Goal: Task Accomplishment & Management: Use online tool/utility

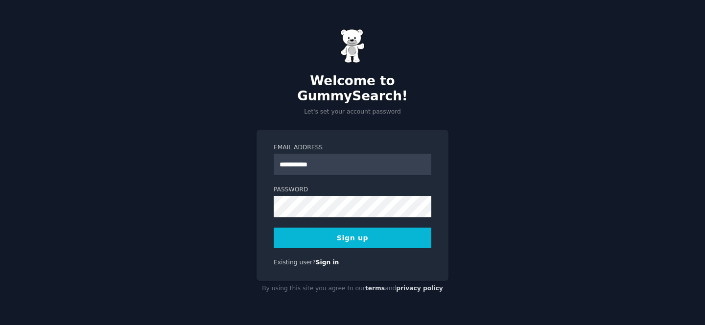
type input "**********"
click at [350, 237] on button "Sign up" at bounding box center [352, 238] width 158 height 21
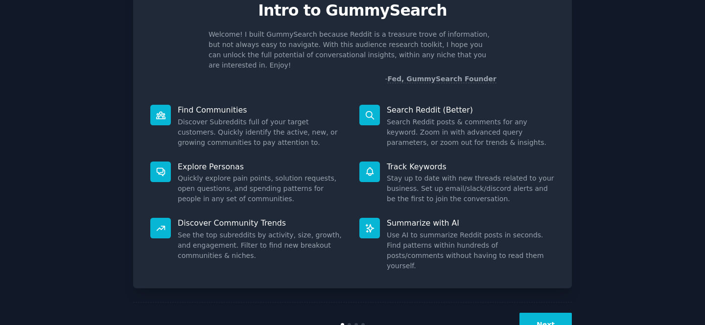
scroll to position [55, 0]
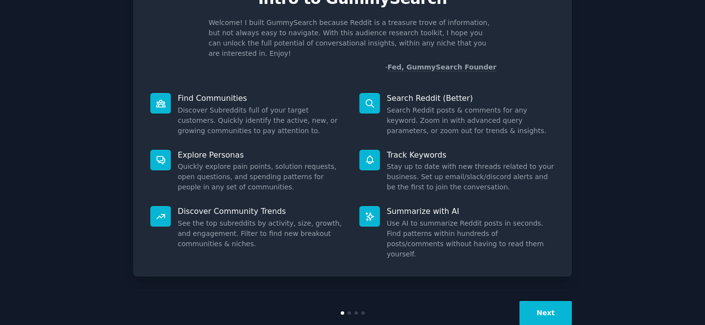
click at [566, 301] on button "Next" at bounding box center [545, 313] width 52 height 24
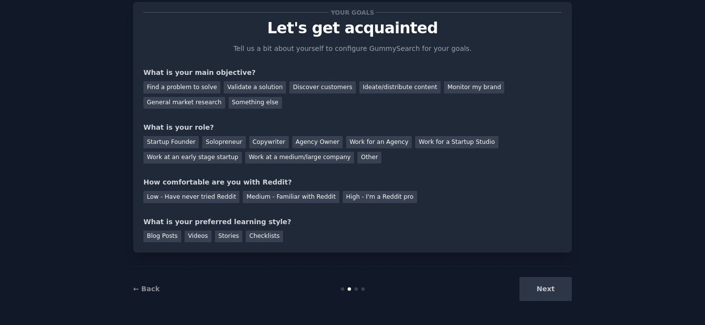
click at [557, 288] on div "Next" at bounding box center [498, 289] width 146 height 24
click at [178, 86] on div "Find a problem to solve" at bounding box center [181, 87] width 77 height 12
click at [357, 159] on div "Other" at bounding box center [369, 158] width 24 height 12
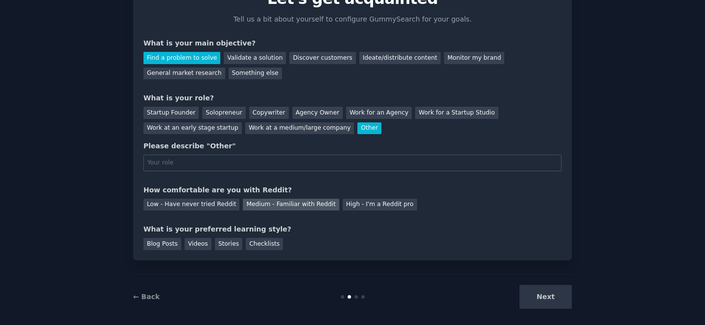
click at [265, 209] on div "Medium - Familiar with Reddit" at bounding box center [291, 205] width 96 height 12
click at [262, 246] on div "Checklists" at bounding box center [264, 244] width 37 height 12
click at [551, 298] on div "Next" at bounding box center [498, 297] width 146 height 24
click at [356, 169] on input "text" at bounding box center [352, 163] width 418 height 17
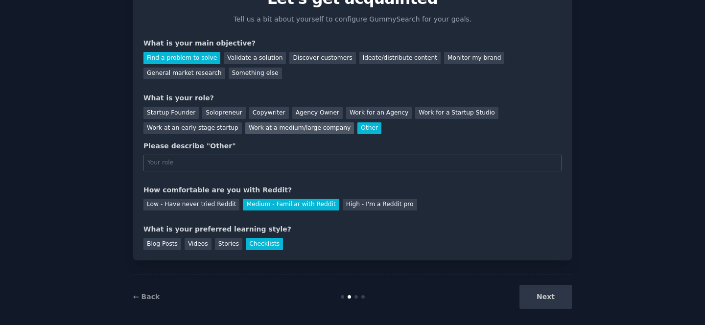
click at [310, 128] on div "Work at a medium/large company" at bounding box center [299, 128] width 109 height 12
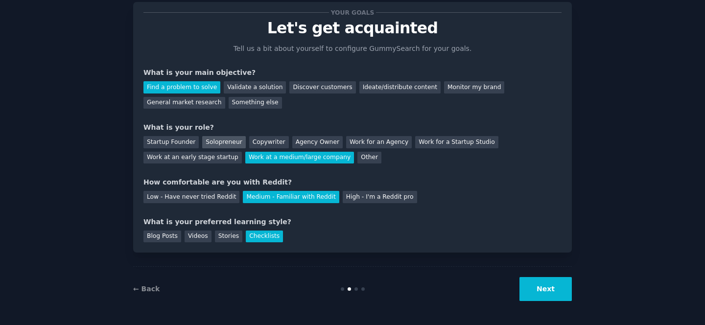
click at [217, 142] on div "Solopreneur" at bounding box center [223, 142] width 43 height 12
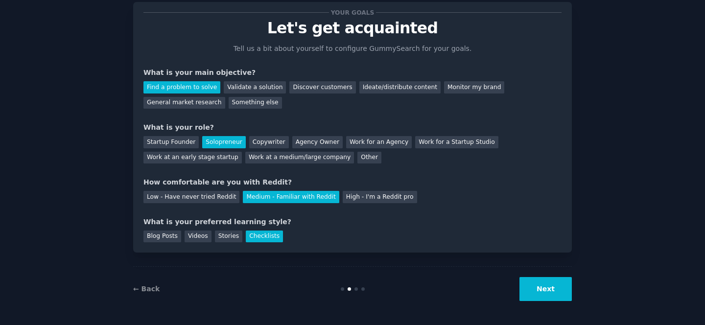
click at [539, 290] on button "Next" at bounding box center [545, 289] width 52 height 24
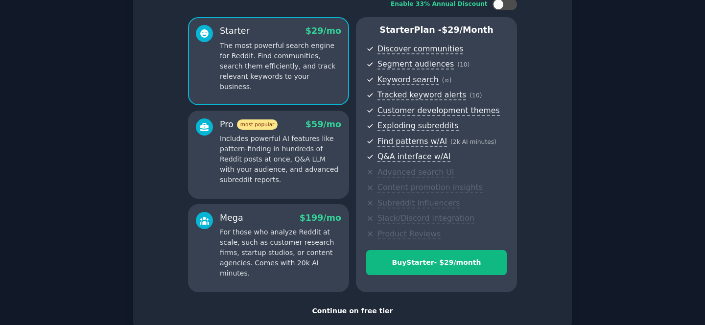
scroll to position [131, 0]
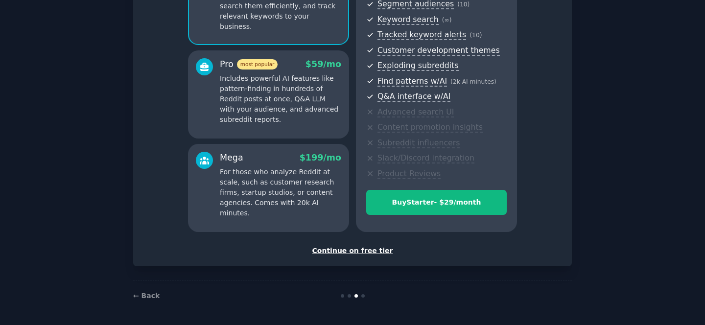
click at [370, 253] on div "Continue on free tier" at bounding box center [352, 251] width 418 height 10
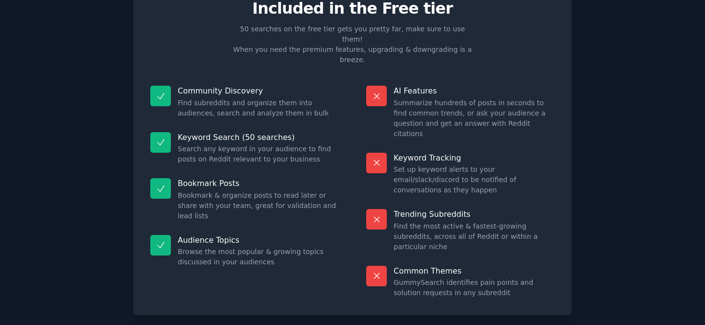
scroll to position [56, 0]
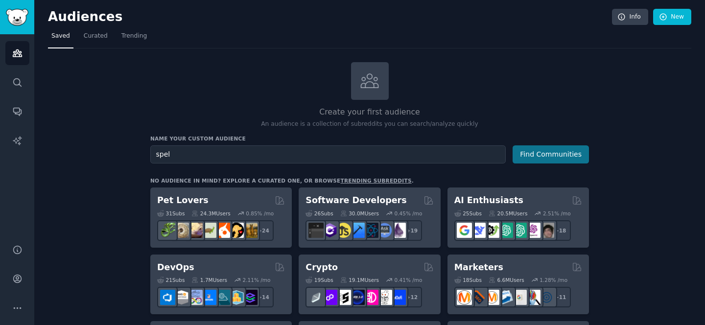
type input "spel"
click at [566, 153] on button "Find Communities" at bounding box center [550, 154] width 76 height 18
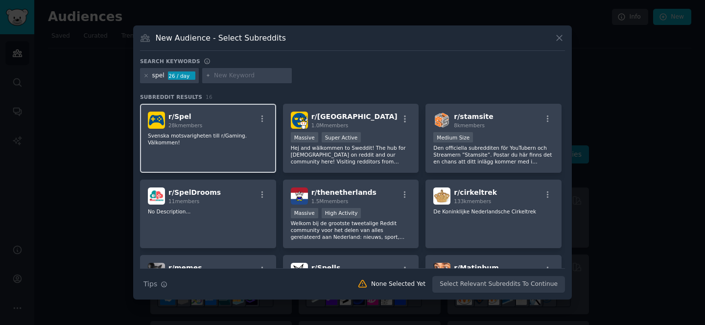
click at [201, 130] on div "r/ Spel 28k members Svenska motsvarigheten till r/Gaming. Välkommen!" at bounding box center [208, 138] width 136 height 69
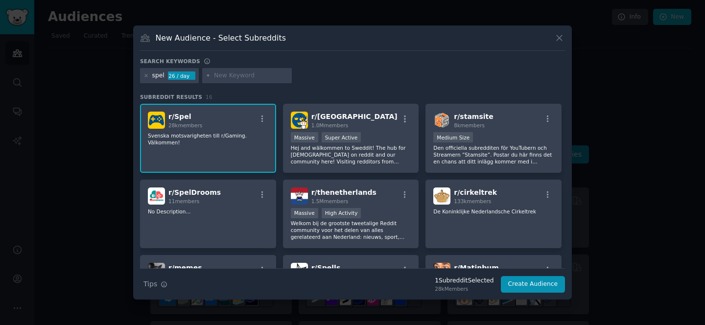
click at [228, 143] on p "Svenska motsvarigheten till r/Gaming. Välkommen!" at bounding box center [208, 139] width 120 height 14
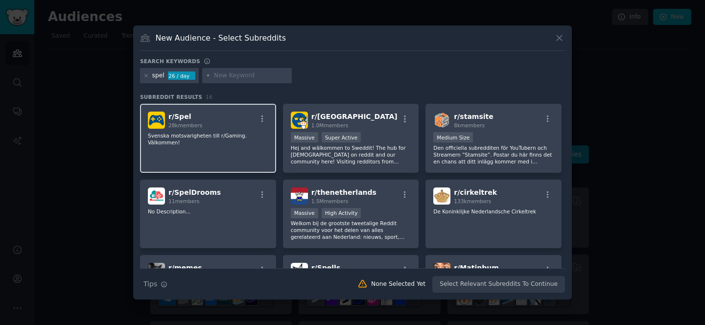
click at [227, 143] on p "Svenska motsvarigheten till r/Gaming. Välkommen!" at bounding box center [208, 139] width 120 height 14
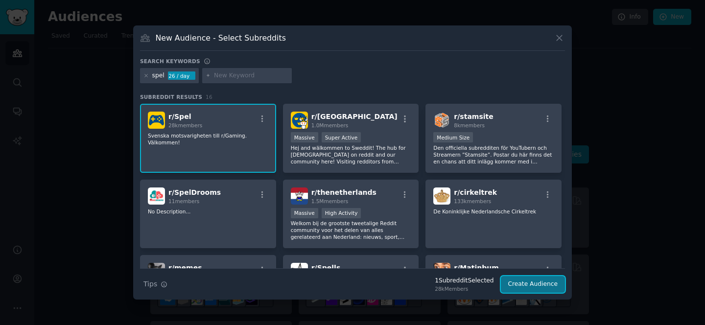
click at [544, 284] on button "Create Audience" at bounding box center [533, 284] width 65 height 17
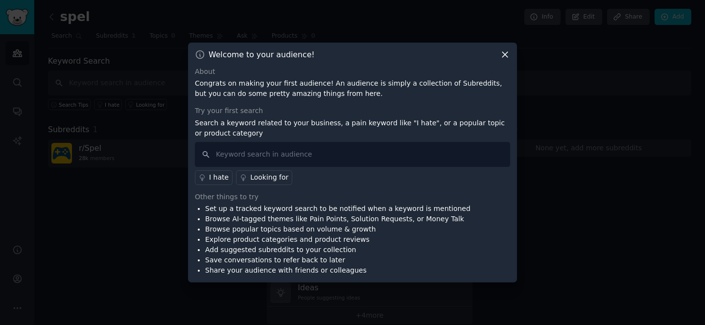
click at [505, 56] on icon at bounding box center [505, 54] width 10 height 10
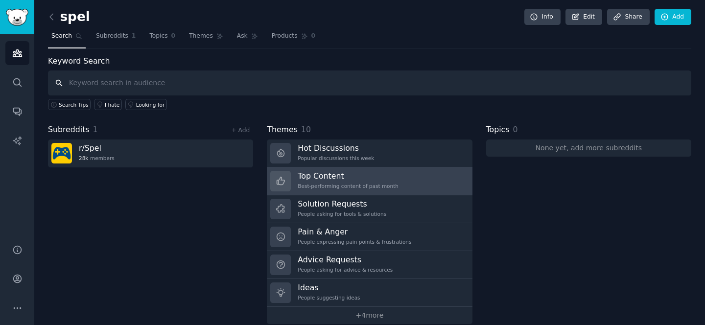
scroll to position [12, 0]
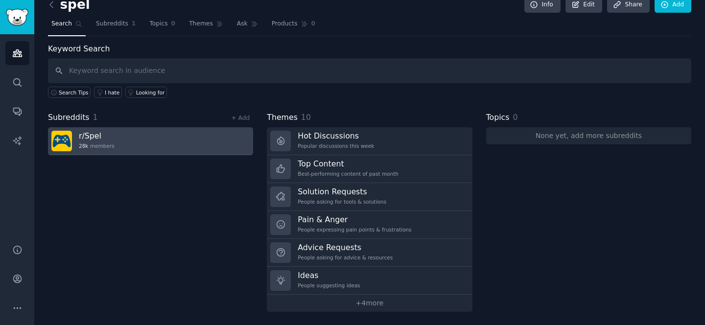
click at [135, 139] on link "r/ Spel 28k members" at bounding box center [150, 141] width 205 height 28
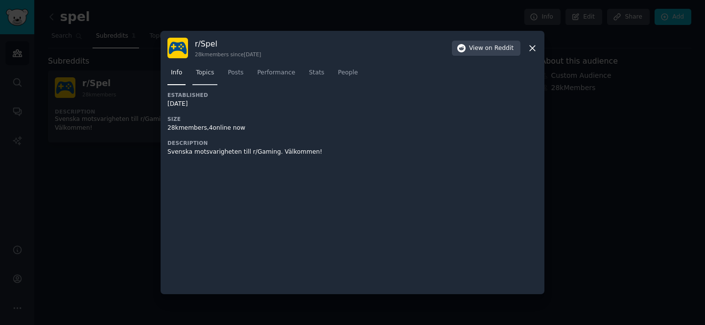
click at [210, 74] on span "Topics" at bounding box center [205, 72] width 18 height 9
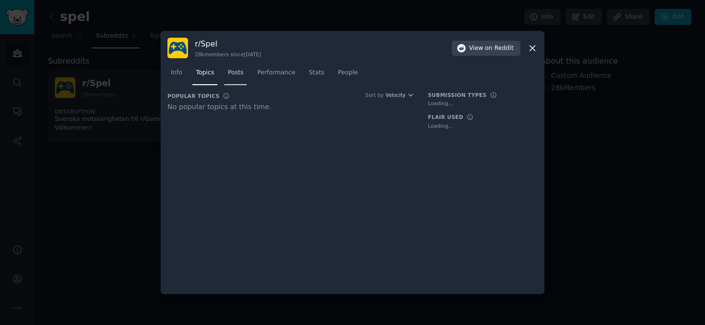
click at [238, 72] on span "Posts" at bounding box center [236, 72] width 16 height 9
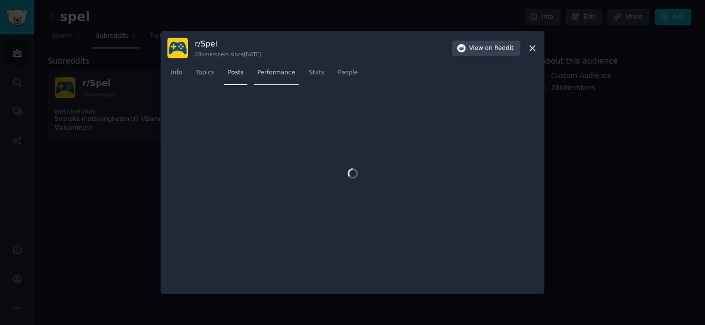
click at [282, 68] on link "Performance" at bounding box center [275, 75] width 45 height 20
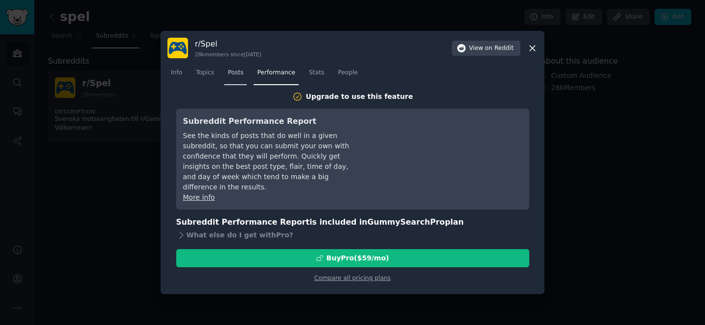
click at [238, 75] on span "Posts" at bounding box center [236, 72] width 16 height 9
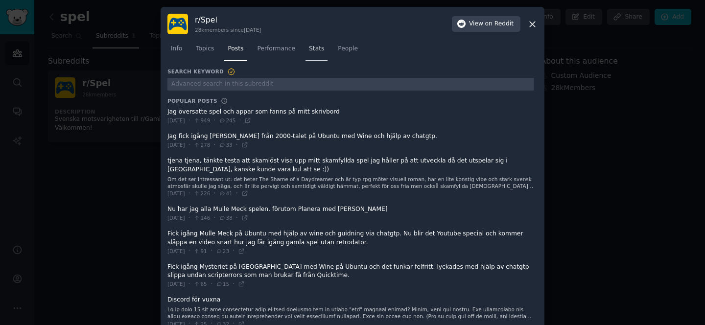
click at [317, 49] on span "Stats" at bounding box center [316, 49] width 15 height 9
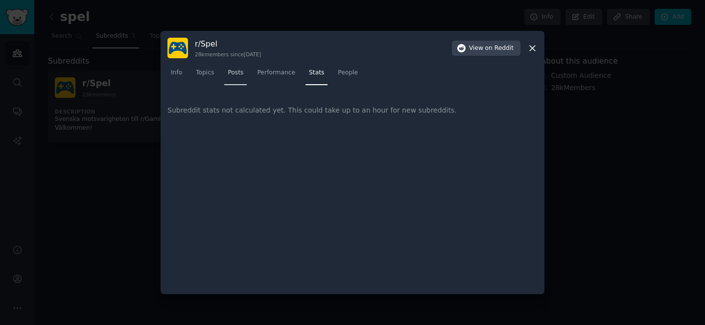
click at [226, 78] on link "Posts" at bounding box center [235, 75] width 23 height 20
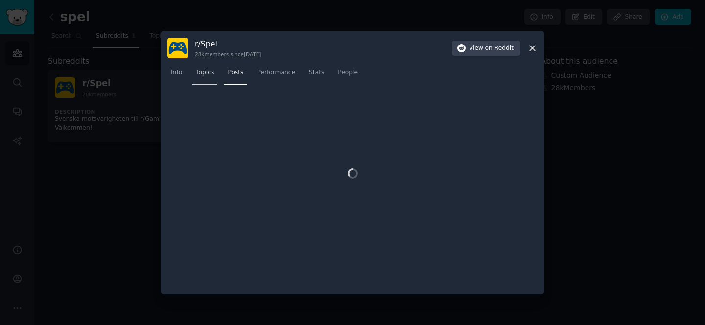
click at [207, 77] on span "Topics" at bounding box center [205, 72] width 18 height 9
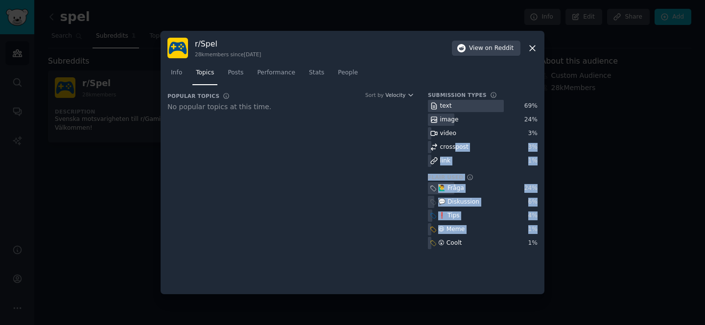
drag, startPoint x: 538, startPoint y: 251, endPoint x: 454, endPoint y: 152, distance: 130.5
click at [454, 151] on div "r/ Spel 28k members since [DATE] View on Reddit Info Topics Posts Performance S…" at bounding box center [352, 162] width 384 height 263
click at [526, 260] on div "Popular Topics Sort by Velocity No popular topics at this time. Submission Type…" at bounding box center [352, 189] width 370 height 196
drag, startPoint x: 538, startPoint y: 248, endPoint x: 413, endPoint y: 117, distance: 181.0
click at [413, 117] on div "r/ Spel 28k members since [DATE] View on Reddit Info Topics Posts Performance S…" at bounding box center [352, 162] width 384 height 263
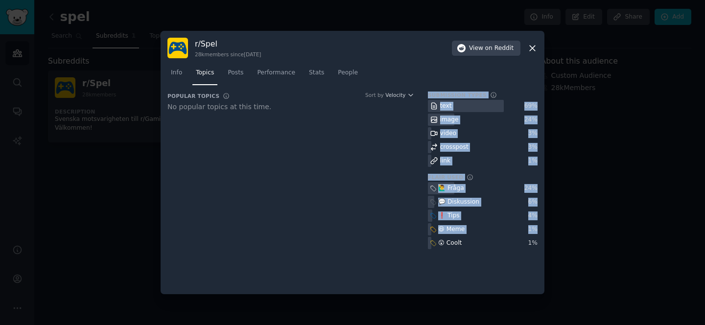
click at [497, 161] on div "link" at bounding box center [483, 161] width 110 height 12
drag, startPoint x: 425, startPoint y: 95, endPoint x: 472, endPoint y: 243, distance: 155.7
click at [472, 243] on div "Popular Topics Sort by Velocity No popular topics at this time. Submission Type…" at bounding box center [352, 173] width 370 height 164
click at [472, 243] on div "😲 Coolt" at bounding box center [483, 243] width 110 height 12
drag, startPoint x: 543, startPoint y: 248, endPoint x: 426, endPoint y: 98, distance: 190.3
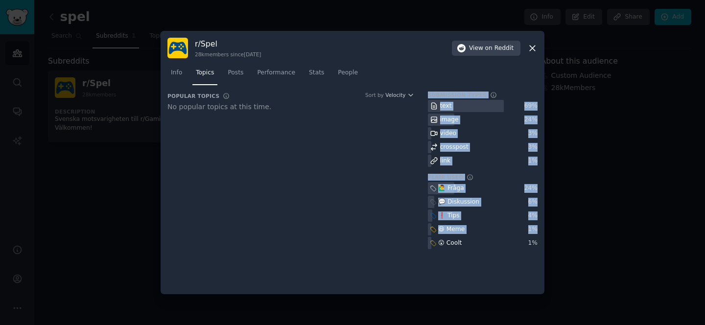
click at [426, 97] on div "r/ Spel 28k members since [DATE] View on Reddit Info Topics Posts Performance S…" at bounding box center [352, 162] width 384 height 263
click at [515, 242] on div "😲 Coolt" at bounding box center [483, 243] width 110 height 12
drag, startPoint x: 535, startPoint y: 243, endPoint x: 427, endPoint y: 93, distance: 185.4
click at [427, 93] on div "Popular Topics Sort by Velocity No popular topics at this time. Submission Type…" at bounding box center [352, 173] width 370 height 164
copy div "Submission Types Types of content that users post to this subreddit text 69 % i…"
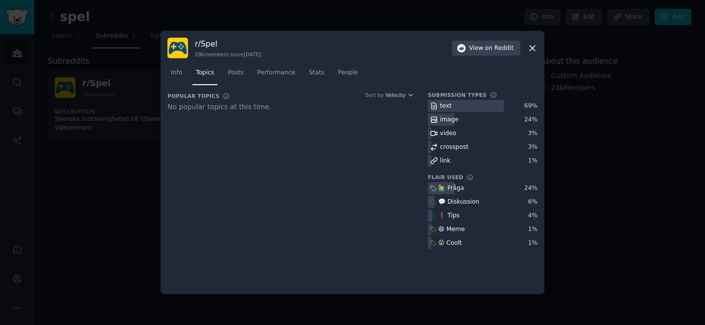
click at [403, 98] on dt "Popular Topics Sort by Velocity" at bounding box center [290, 95] width 247 height 9
click at [410, 95] on icon "button" at bounding box center [411, 95] width 4 height 2
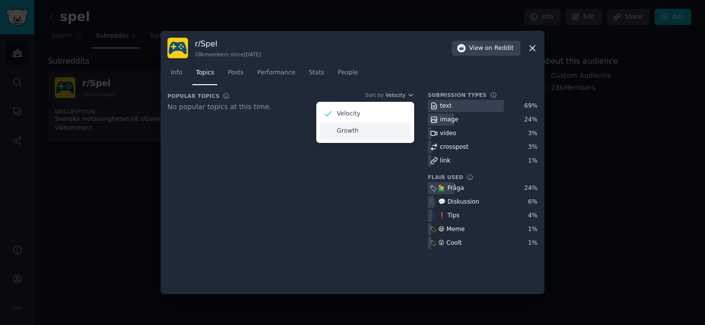
click at [352, 127] on p "Growth" at bounding box center [348, 131] width 22 height 9
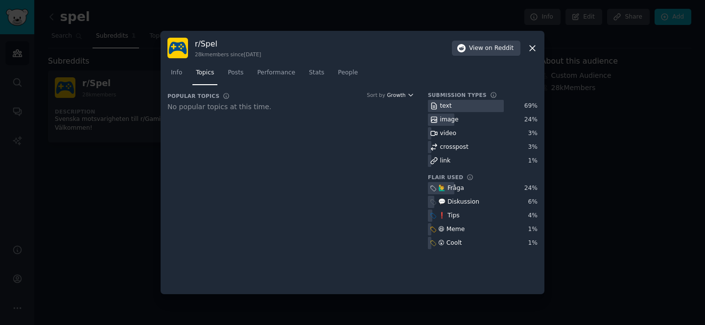
click at [408, 94] on icon "button" at bounding box center [410, 94] width 7 height 7
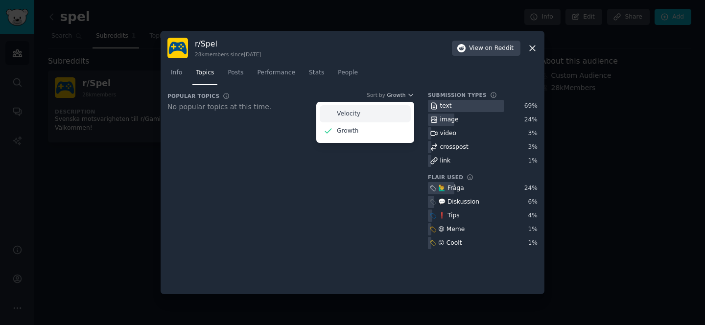
click at [383, 108] on div "Velocity" at bounding box center [364, 113] width 91 height 17
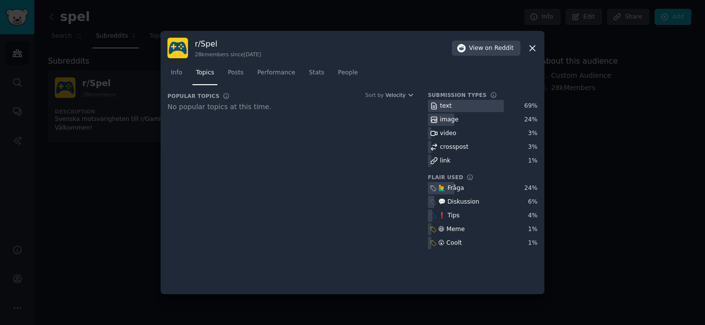
click at [434, 80] on nav "Info Topics Posts Performance Stats People" at bounding box center [352, 75] width 370 height 20
click at [233, 73] on span "Posts" at bounding box center [236, 72] width 16 height 9
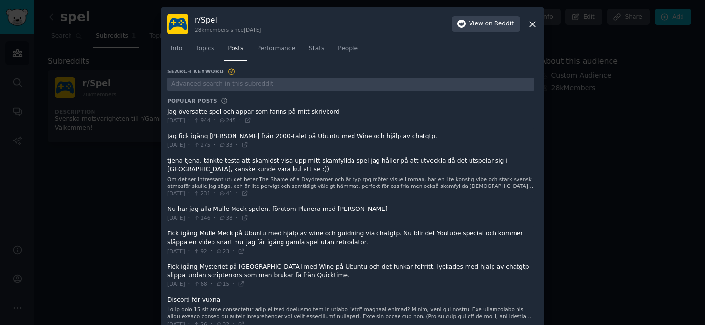
scroll to position [34, 0]
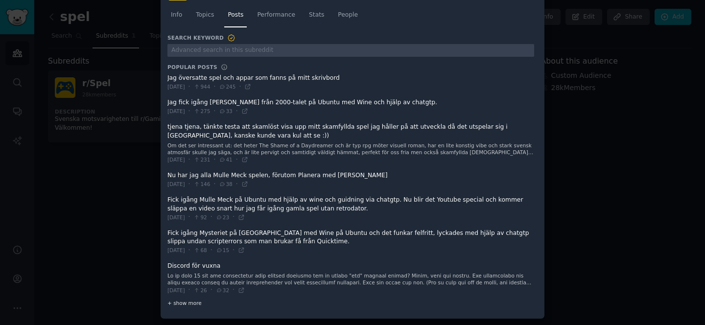
click at [185, 302] on span "+ show more" at bounding box center [184, 302] width 34 height 7
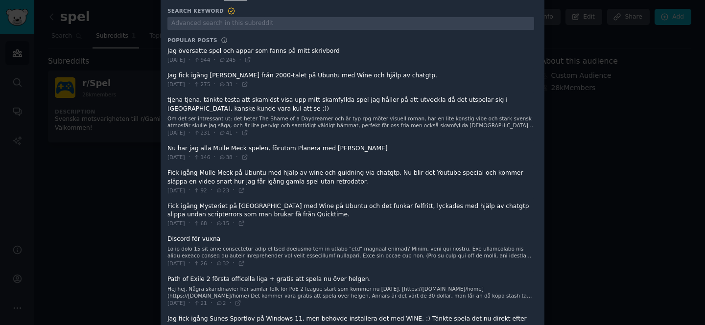
scroll to position [62, 0]
click at [209, 40] on h3 "Popular Posts" at bounding box center [192, 39] width 50 height 7
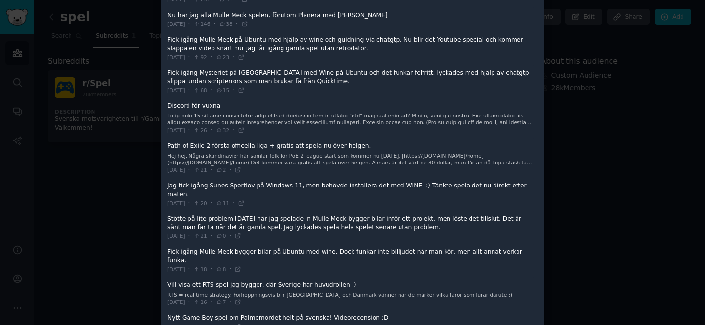
scroll to position [0, 0]
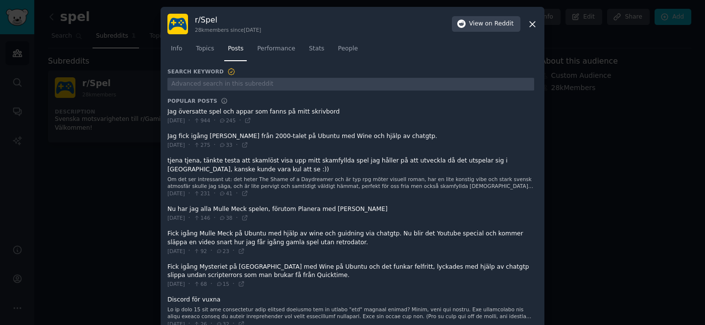
drag, startPoint x: 163, startPoint y: 108, endPoint x: 178, endPoint y: 109, distance: 14.7
click at [168, 110] on span at bounding box center [350, 116] width 366 height 24
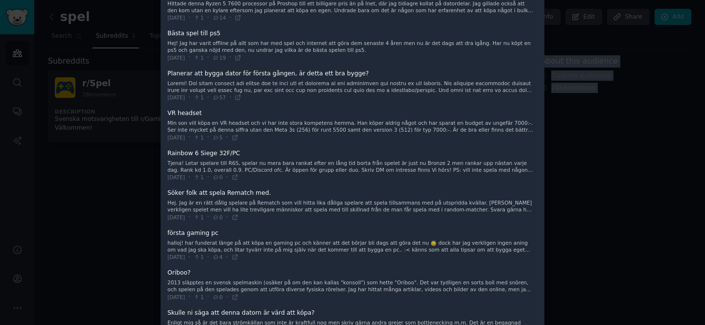
scroll to position [1603, 0]
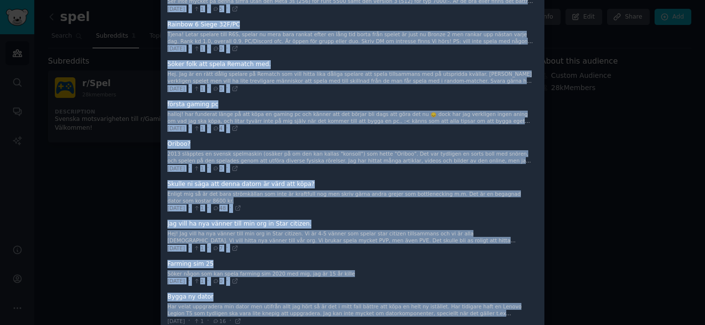
drag, startPoint x: 165, startPoint y: 112, endPoint x: 528, endPoint y: 293, distance: 405.9
copy ul "Lor ipsumdolo sita con adipi eli seddo ei temp incididun Utl 6/8/9781 · 311 · 3…"
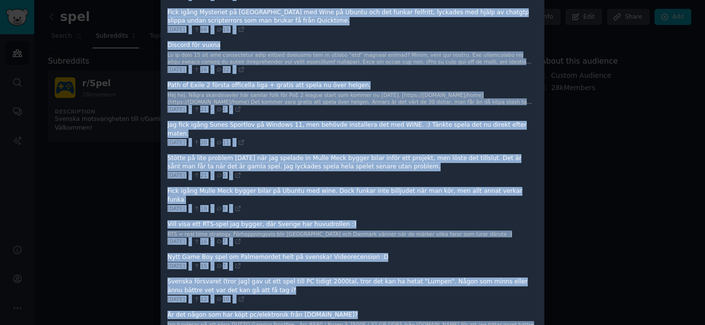
scroll to position [0, 0]
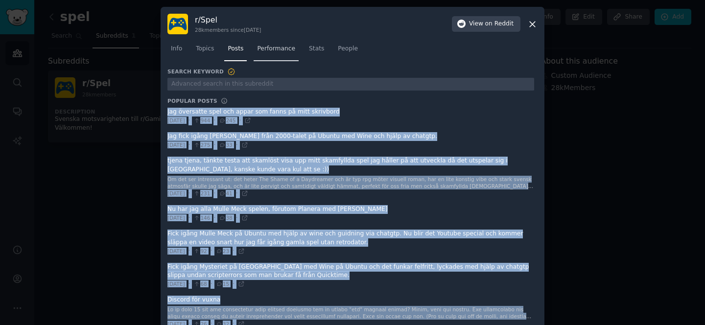
click at [280, 54] on link "Performance" at bounding box center [275, 51] width 45 height 20
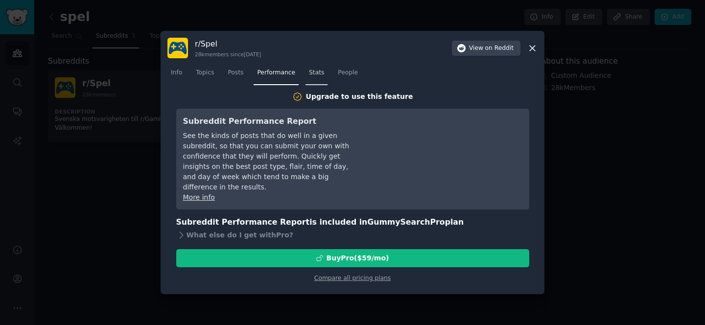
click at [319, 72] on span "Stats" at bounding box center [316, 72] width 15 height 9
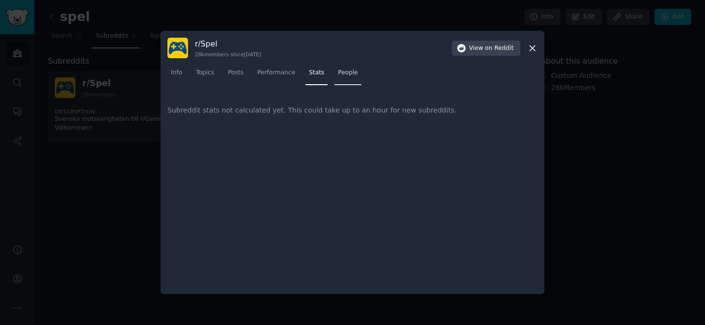
click at [348, 73] on span "People" at bounding box center [348, 72] width 20 height 9
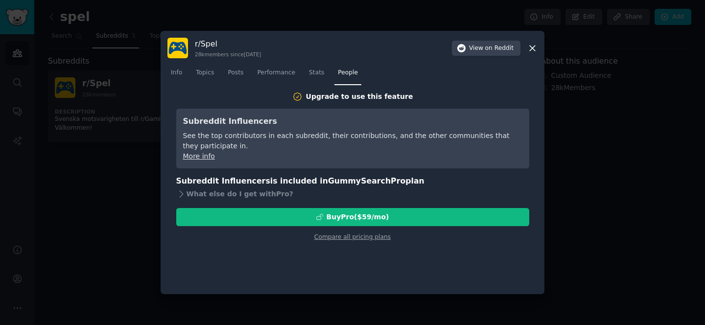
click at [536, 48] on icon at bounding box center [532, 48] width 10 height 10
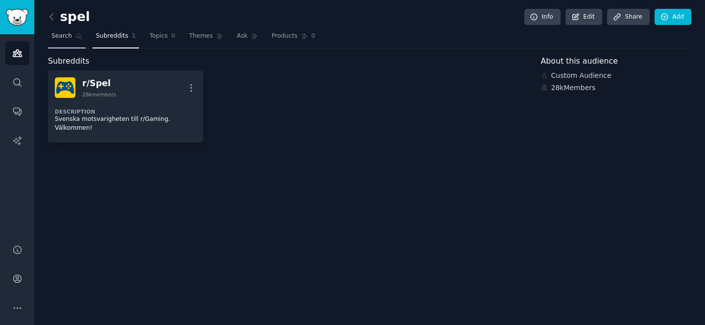
click at [61, 39] on span "Search" at bounding box center [61, 36] width 21 height 9
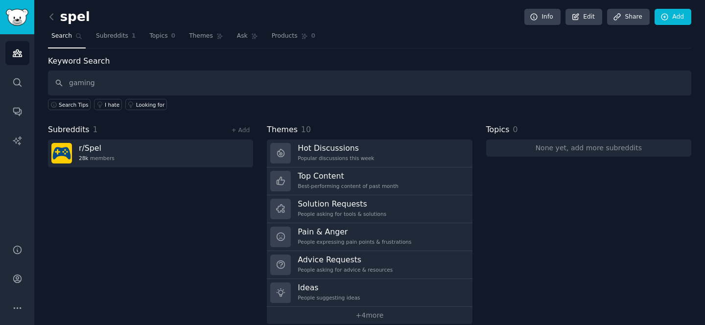
type input "gaming"
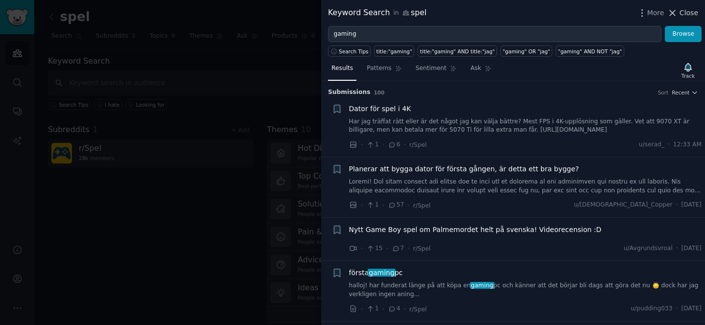
click at [692, 16] on span "Close" at bounding box center [688, 13] width 19 height 10
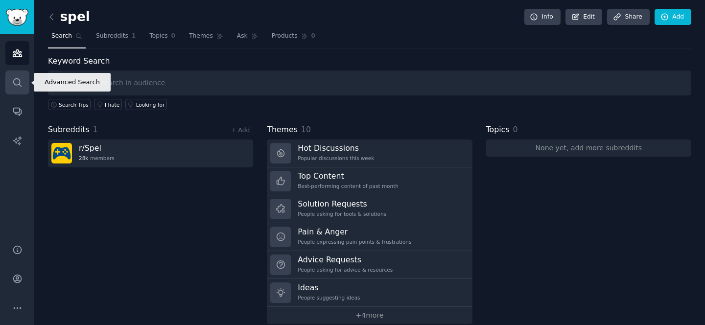
click at [18, 89] on link "Search" at bounding box center [17, 82] width 24 height 24
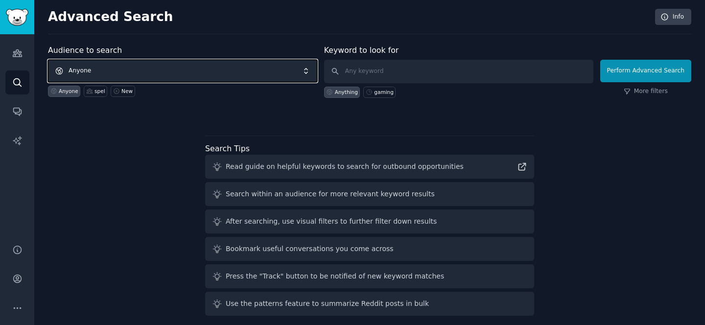
click at [176, 67] on span "Anyone" at bounding box center [182, 71] width 269 height 23
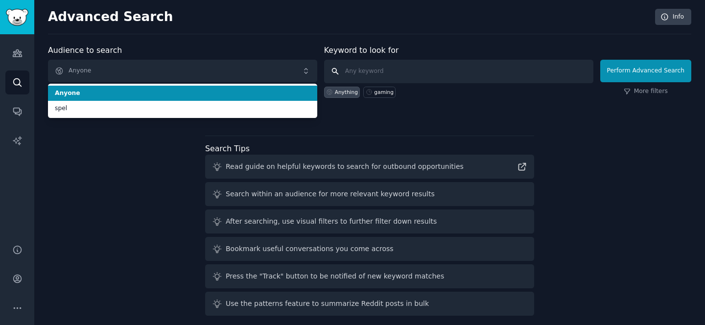
click at [361, 77] on input "text" at bounding box center [458, 71] width 269 height 23
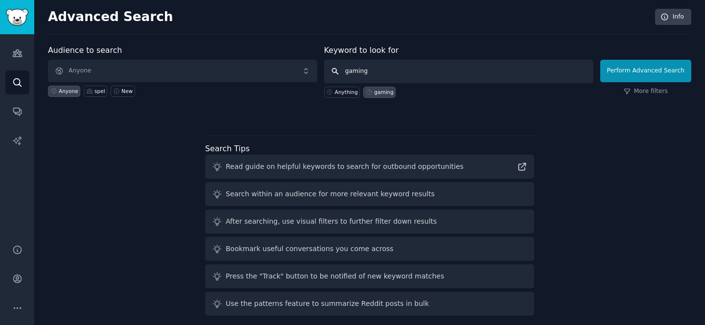
type input "gaming"
click at [19, 88] on link "Search" at bounding box center [17, 82] width 24 height 24
click at [13, 22] on img "Sidebar" at bounding box center [17, 17] width 23 height 17
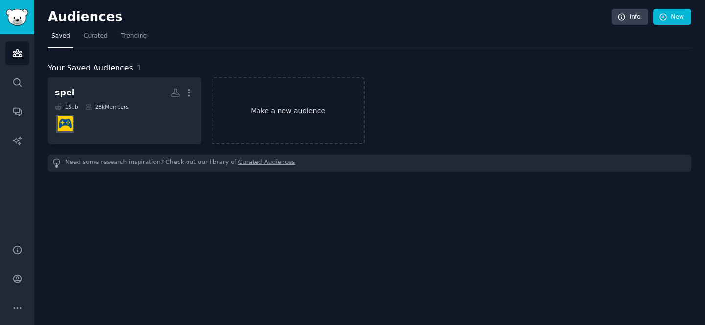
click at [317, 110] on link "Make a new audience" at bounding box center [287, 110] width 153 height 67
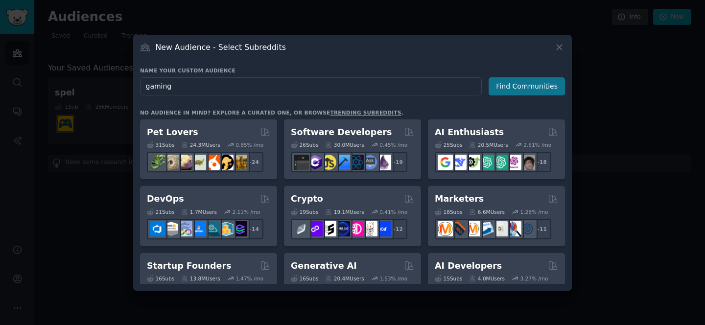
type input "gaming"
click at [510, 86] on button "Find Communities" at bounding box center [526, 86] width 76 height 18
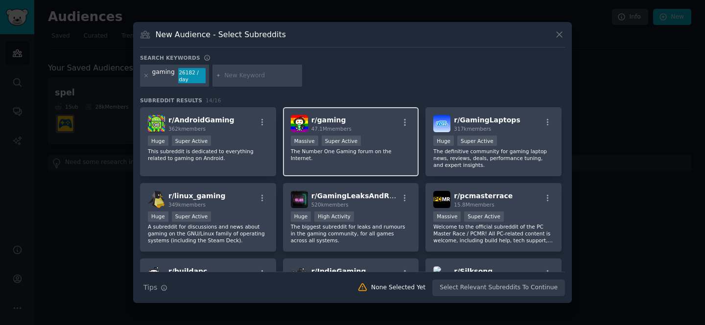
click at [349, 123] on div "r/ gaming 47.1M members" at bounding box center [351, 123] width 120 height 17
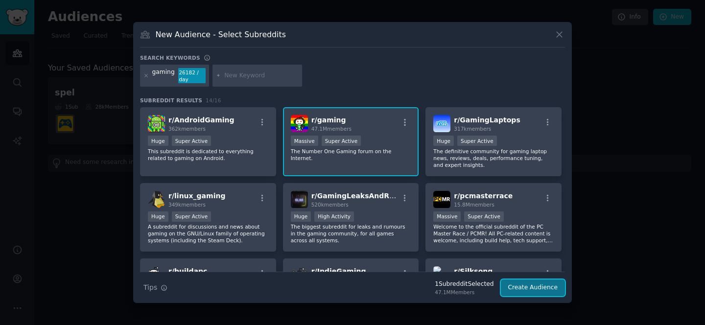
click at [529, 285] on button "Create Audience" at bounding box center [533, 287] width 65 height 17
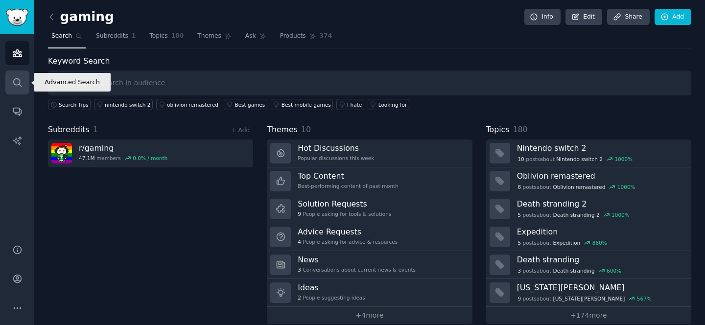
click at [18, 75] on link "Search" at bounding box center [17, 82] width 24 height 24
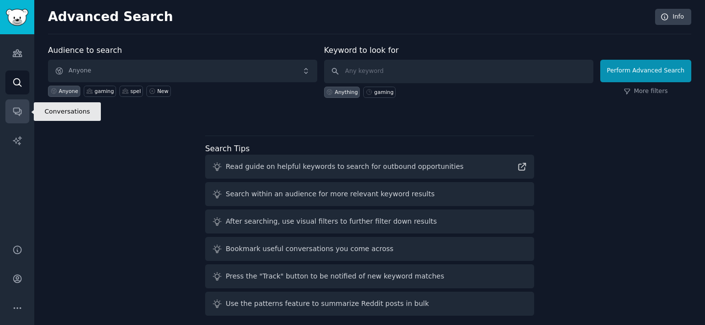
click at [16, 119] on link "Conversations" at bounding box center [17, 111] width 24 height 24
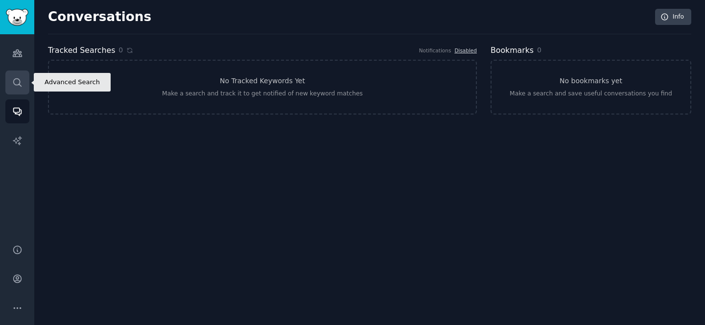
click at [18, 81] on icon "Sidebar" at bounding box center [17, 82] width 10 height 10
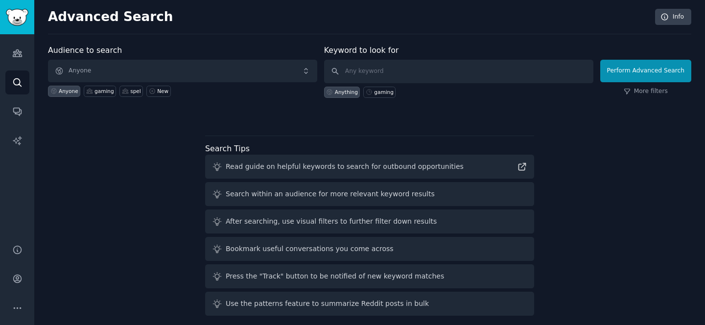
click at [22, 39] on div "Audiences Search Conversations AI Reports" at bounding box center [17, 133] width 34 height 198
click at [16, 54] on icon "Sidebar" at bounding box center [17, 53] width 10 height 10
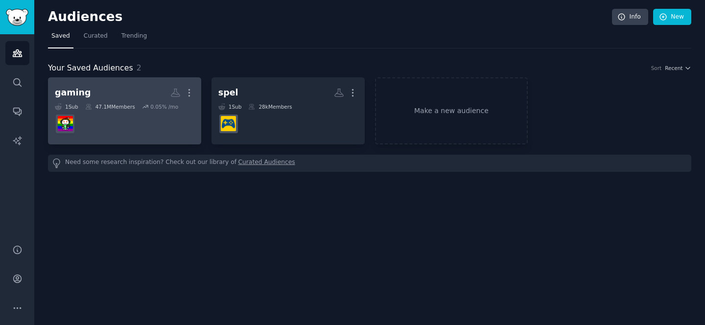
click at [164, 135] on dd at bounding box center [124, 123] width 139 height 27
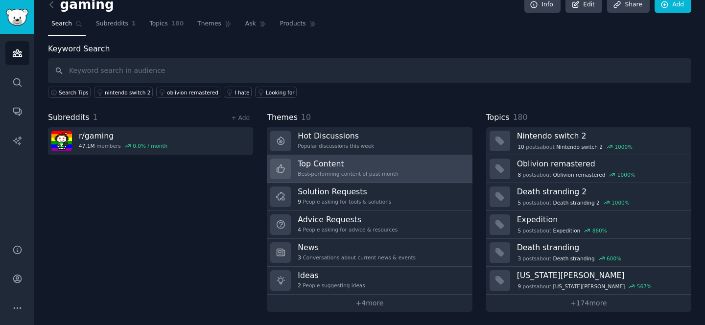
scroll to position [12, 0]
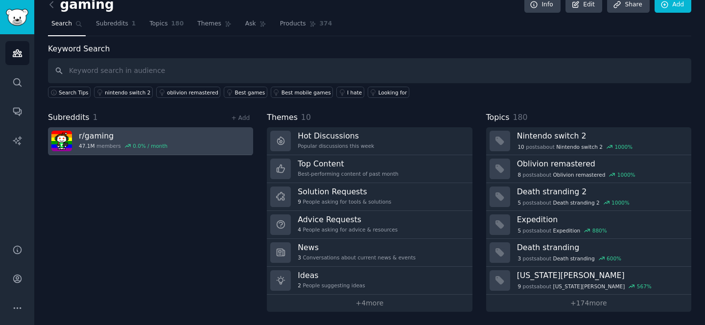
click at [190, 138] on link "r/ gaming 47.1M members 0.0 % / month" at bounding box center [150, 141] width 205 height 28
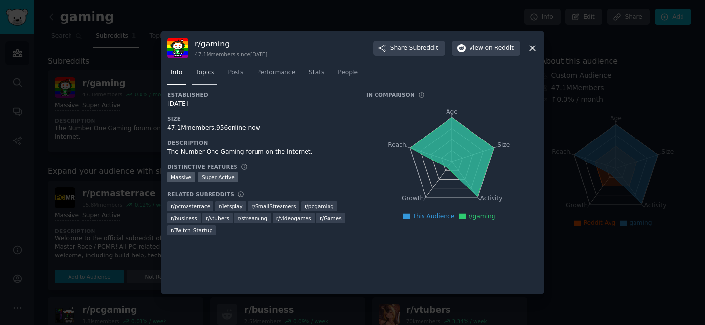
click at [209, 68] on span "Topics" at bounding box center [205, 72] width 18 height 9
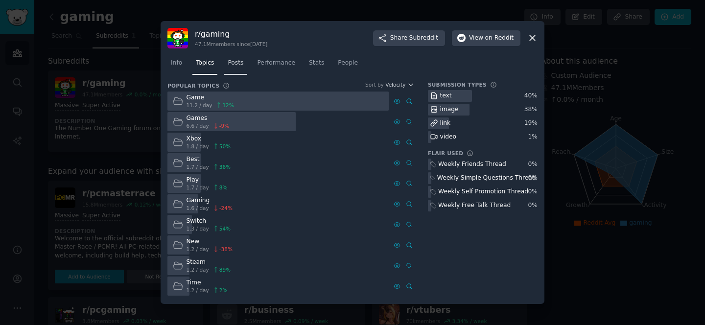
click at [233, 59] on span "Posts" at bounding box center [236, 63] width 16 height 9
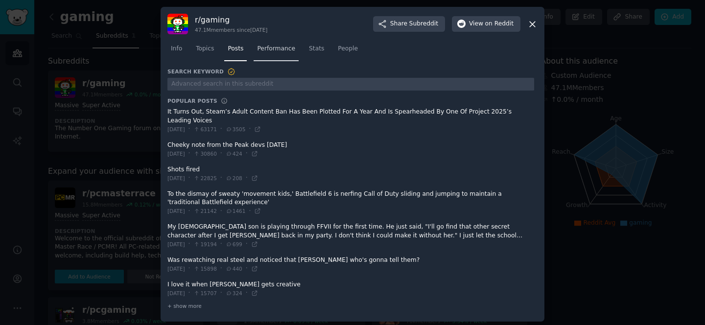
click at [272, 48] on span "Performance" at bounding box center [276, 49] width 38 height 9
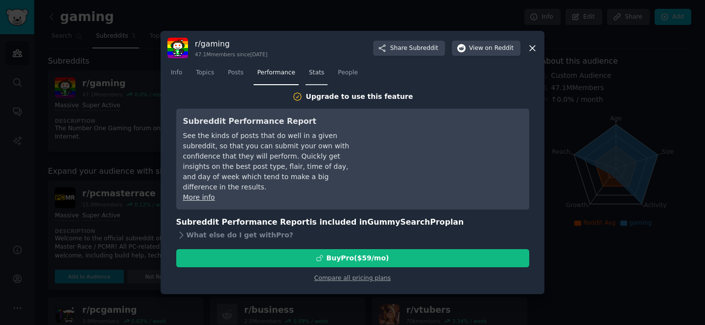
click at [319, 79] on link "Stats" at bounding box center [316, 75] width 22 height 20
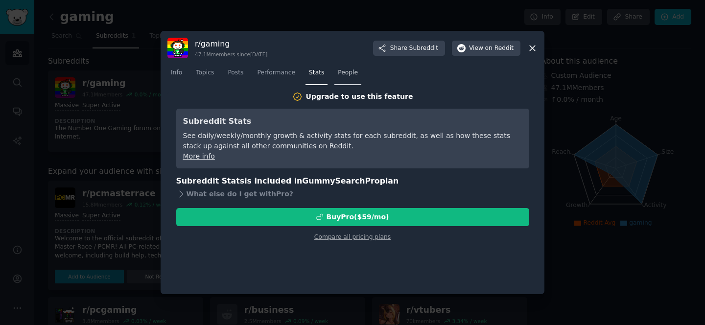
click at [344, 71] on span "People" at bounding box center [348, 72] width 20 height 9
click at [309, 74] on span "Stats" at bounding box center [316, 72] width 15 height 9
click at [268, 75] on span "Performance" at bounding box center [276, 72] width 38 height 9
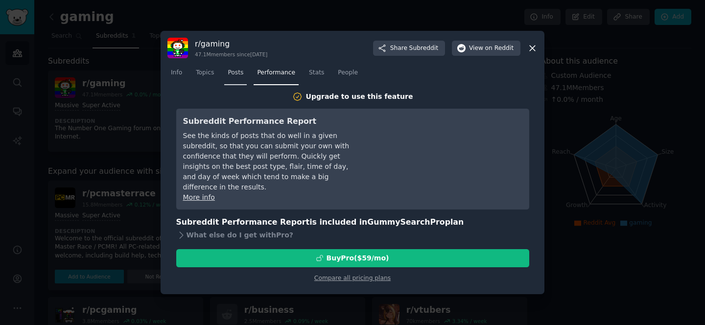
click at [230, 77] on link "Posts" at bounding box center [235, 75] width 23 height 20
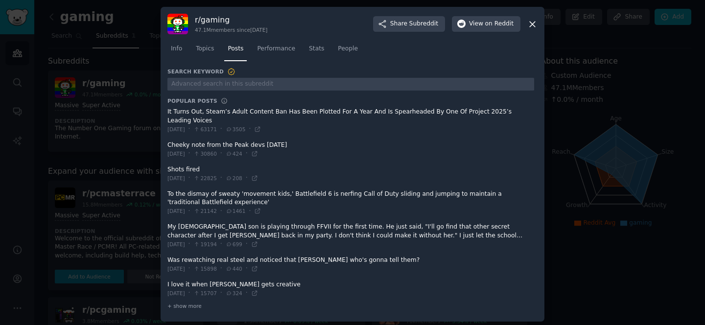
click at [197, 74] on h3 "Search Keyword" at bounding box center [201, 72] width 68 height 9
click at [531, 25] on icon at bounding box center [532, 24] width 10 height 10
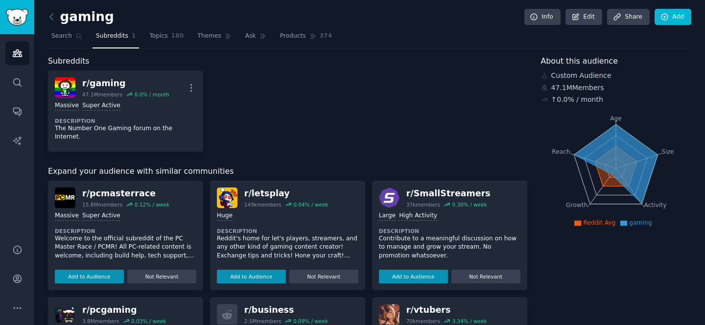
click at [114, 41] on link "Subreddits 1" at bounding box center [115, 38] width 46 height 20
click at [72, 23] on h2 "gaming" at bounding box center [81, 17] width 66 height 16
click at [49, 12] on icon at bounding box center [51, 17] width 10 height 10
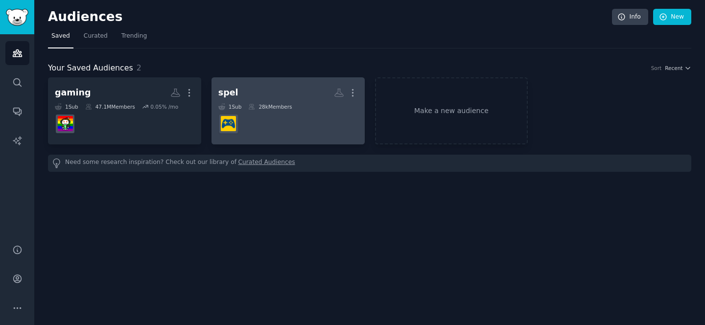
click at [287, 125] on dd "r/Spel" at bounding box center [287, 123] width 139 height 27
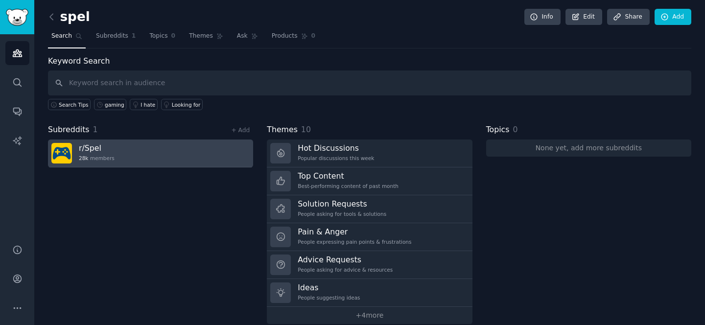
click at [94, 150] on h3 "r/ Spel" at bounding box center [97, 148] width 36 height 10
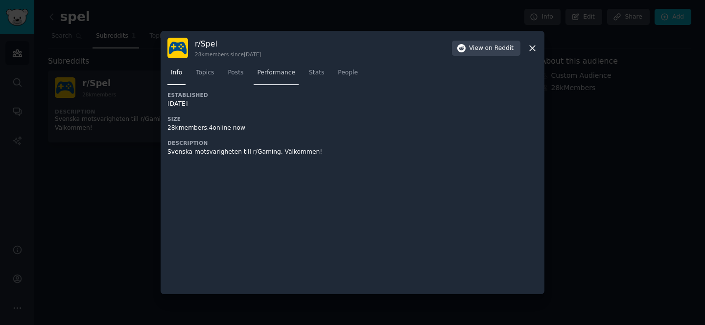
click at [277, 68] on link "Performance" at bounding box center [275, 75] width 45 height 20
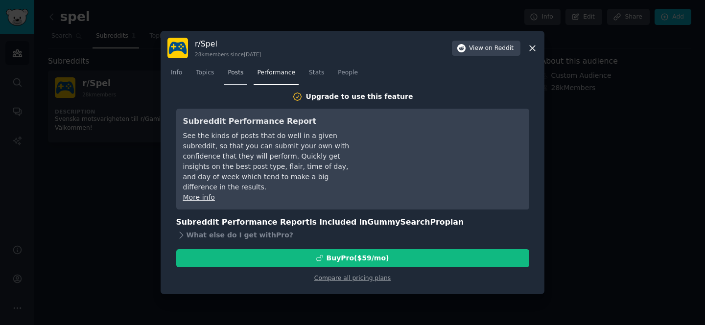
click at [232, 76] on span "Posts" at bounding box center [236, 72] width 16 height 9
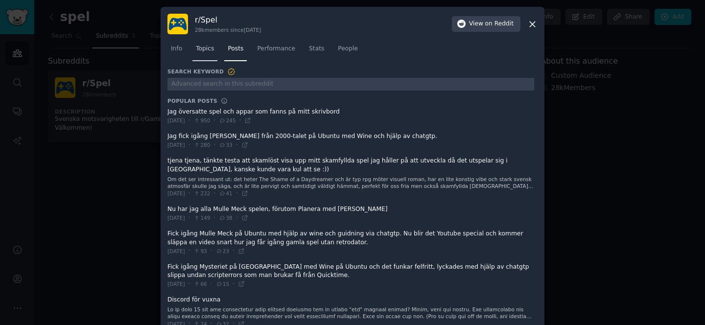
click at [202, 46] on span "Topics" at bounding box center [205, 49] width 18 height 9
